Goal: Navigation & Orientation: Understand site structure

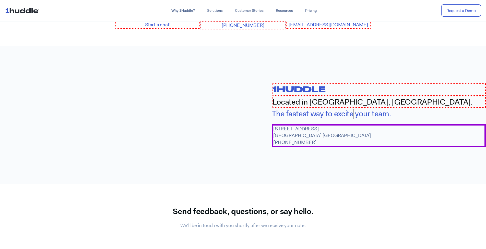
scroll to position [591, 0]
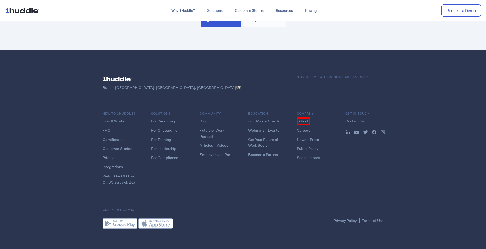
click at [303, 119] on link "About" at bounding box center [303, 121] width 13 height 8
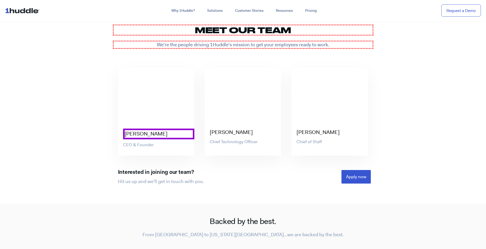
scroll to position [1571, 0]
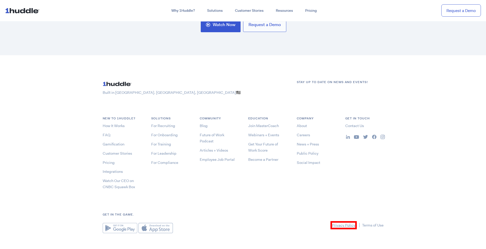
click at [343, 221] on link "Privacy Policy" at bounding box center [344, 225] width 26 height 8
